Goal: Task Accomplishment & Management: Complete application form

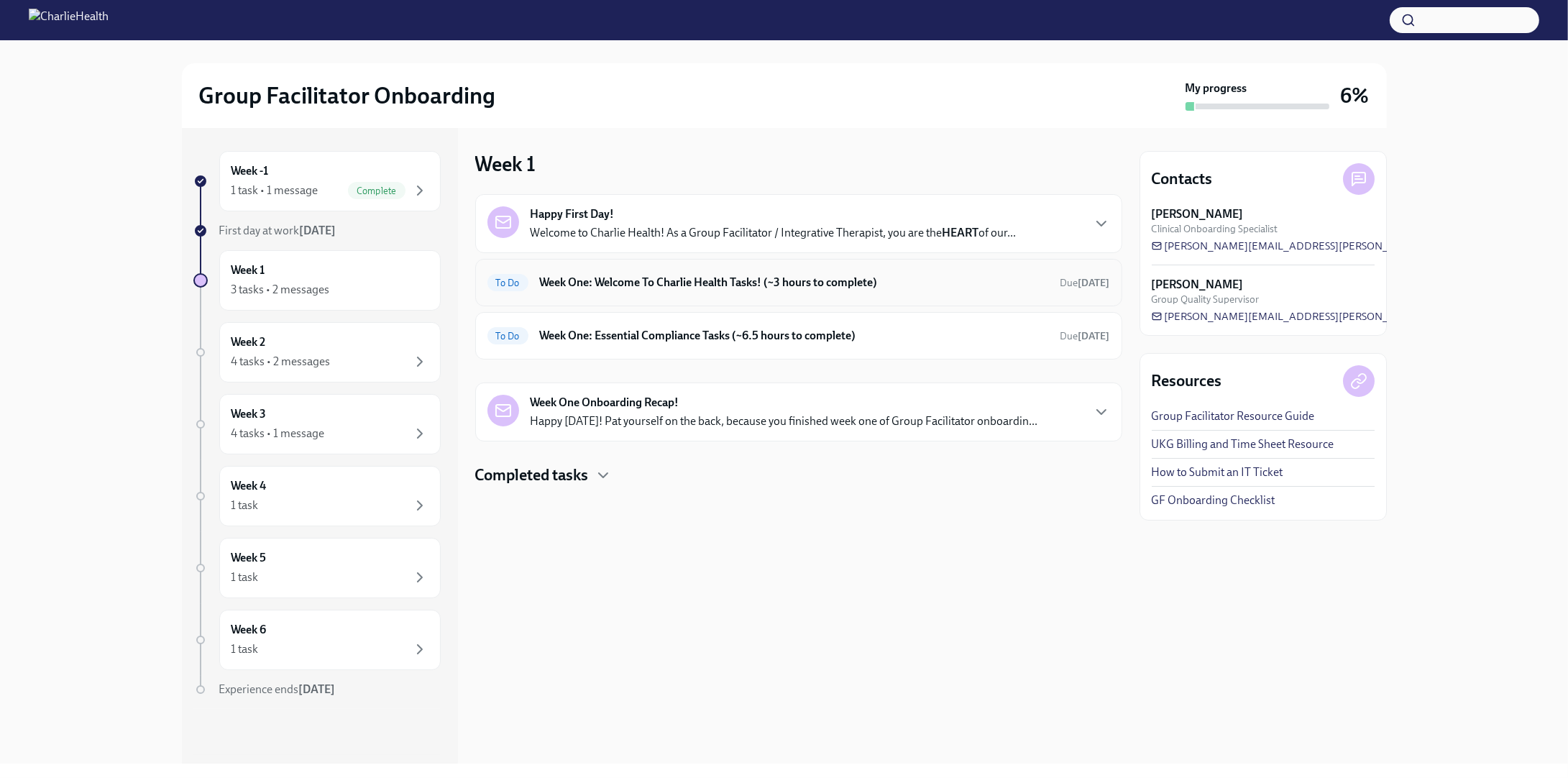
click at [847, 277] on h6 "Week One: Welcome To Charlie Health Tasks! (~3 hours to complete)" at bounding box center [794, 282] width 509 height 16
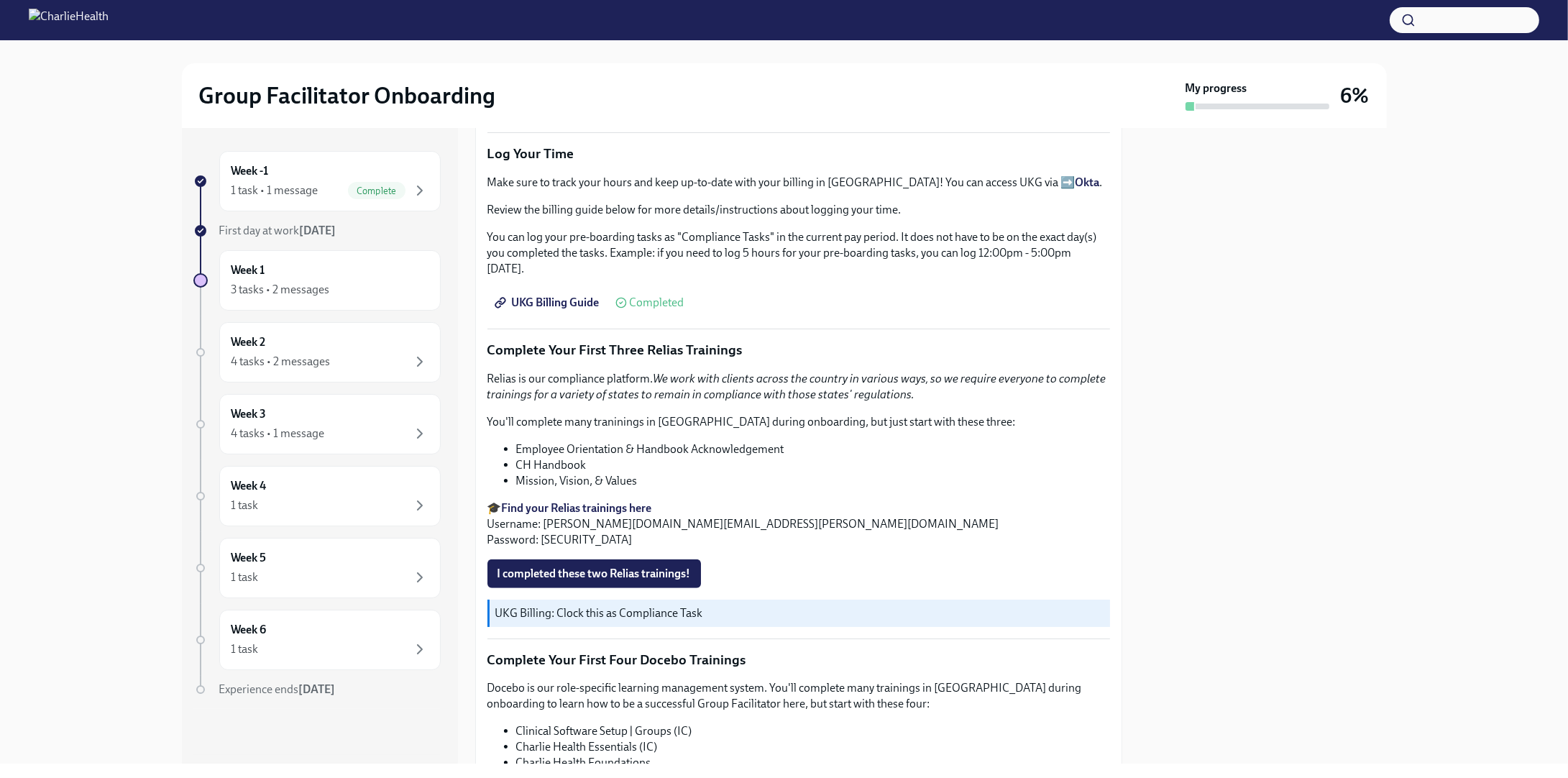
scroll to position [1582, 0]
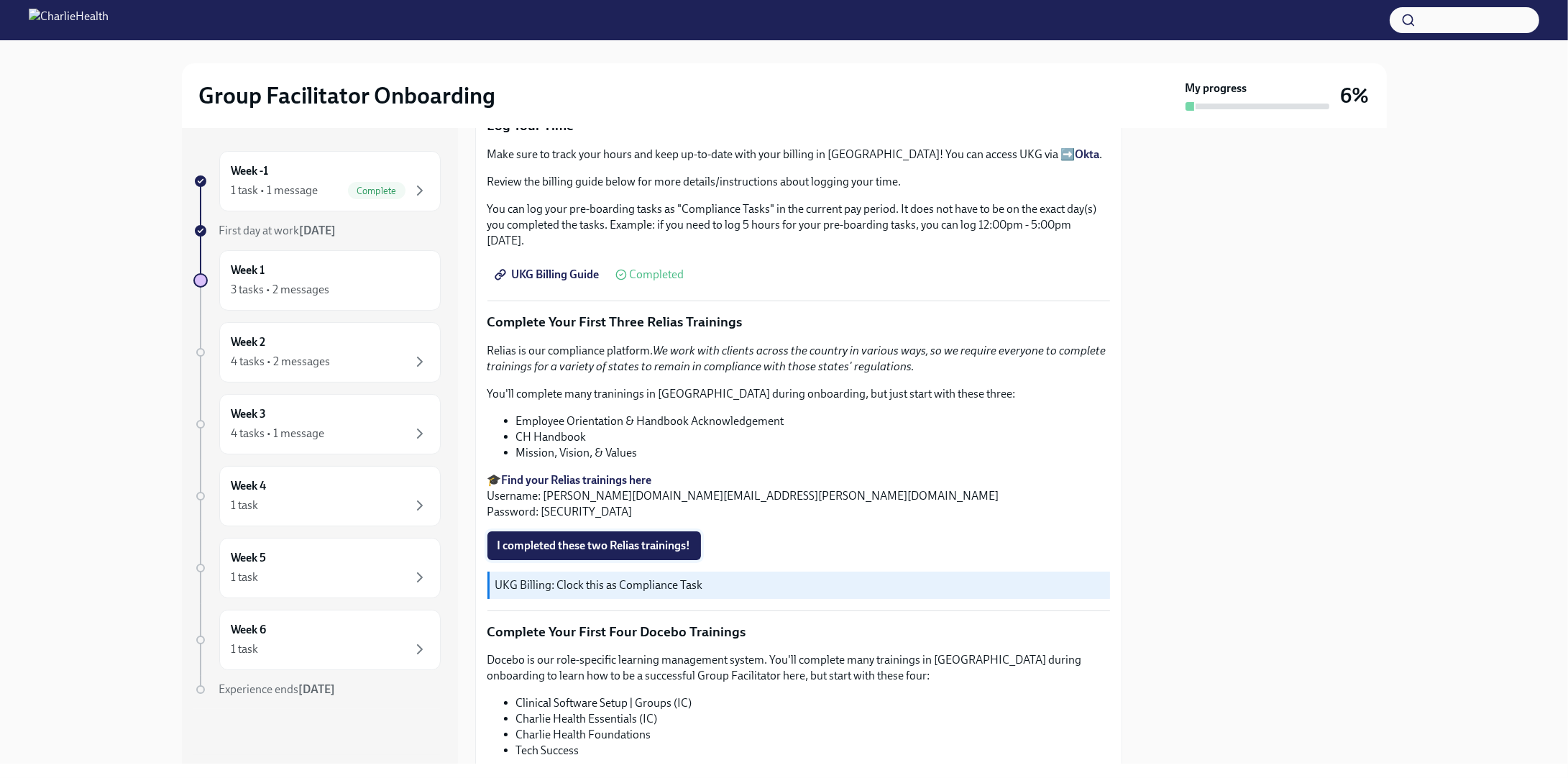
click at [660, 538] on span "I completed these two Relias trainings!" at bounding box center [594, 545] width 194 height 15
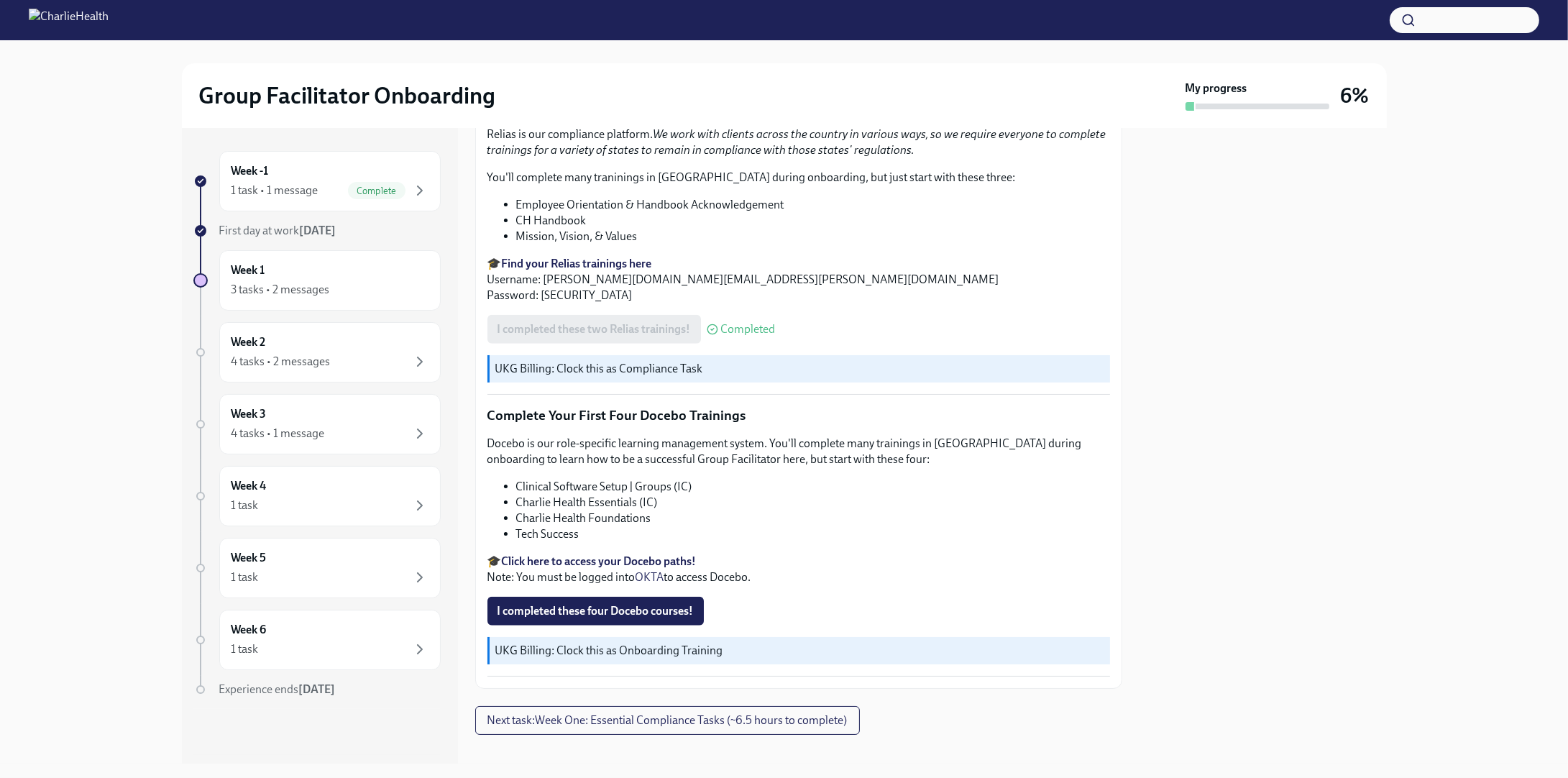
scroll to position [1807, 0]
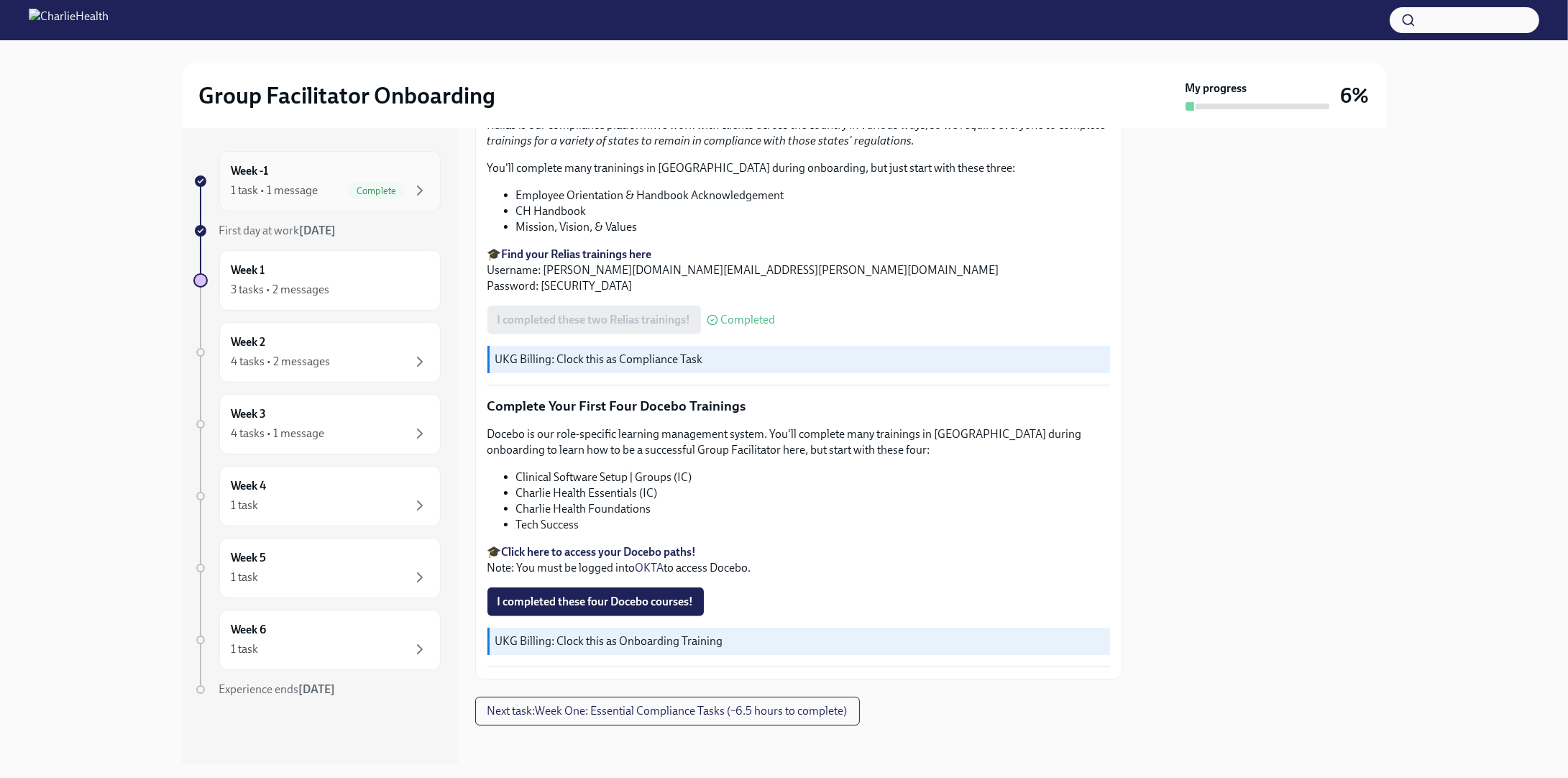
click at [379, 190] on span "Complete" at bounding box center [376, 190] width 57 height 11
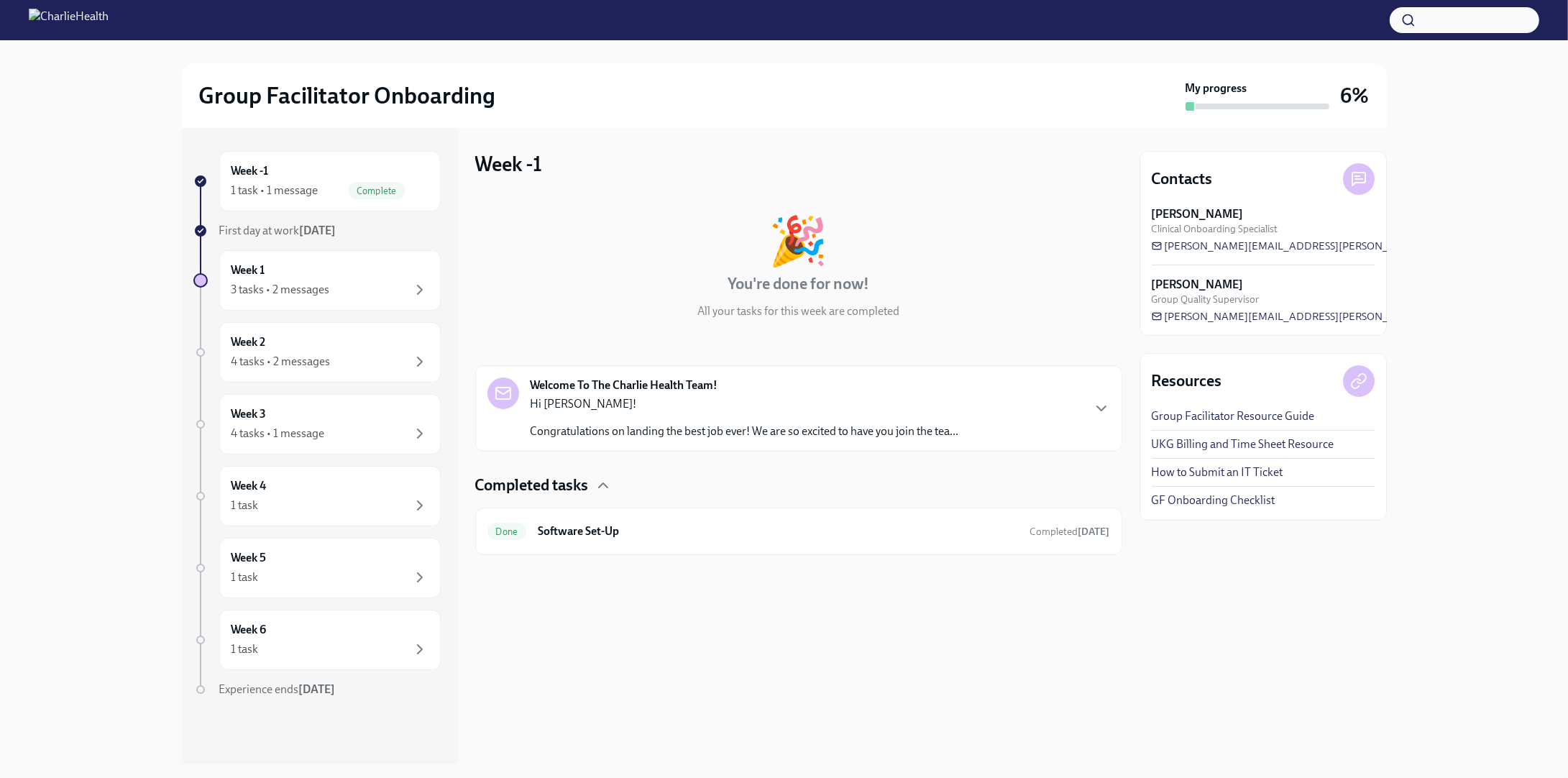
click at [1203, 498] on link "GF Onboarding Checklist" at bounding box center [1213, 500] width 124 height 16
click at [358, 171] on div "Week -1 1 task • 1 message Complete" at bounding box center [329, 181] width 197 height 36
